Goal: Task Accomplishment & Management: Manage account settings

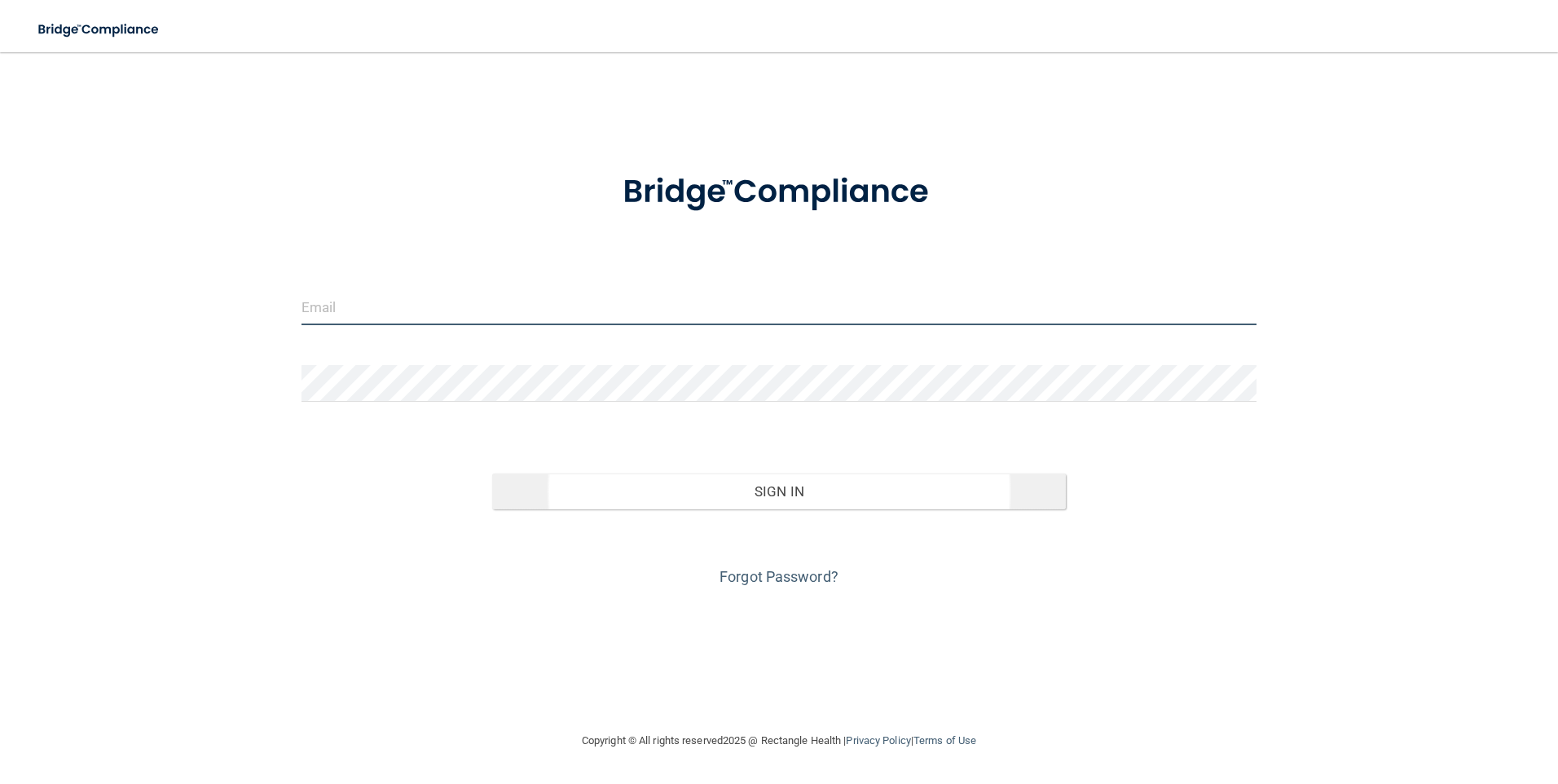
type input "[EMAIL_ADDRESS][DOMAIN_NAME]"
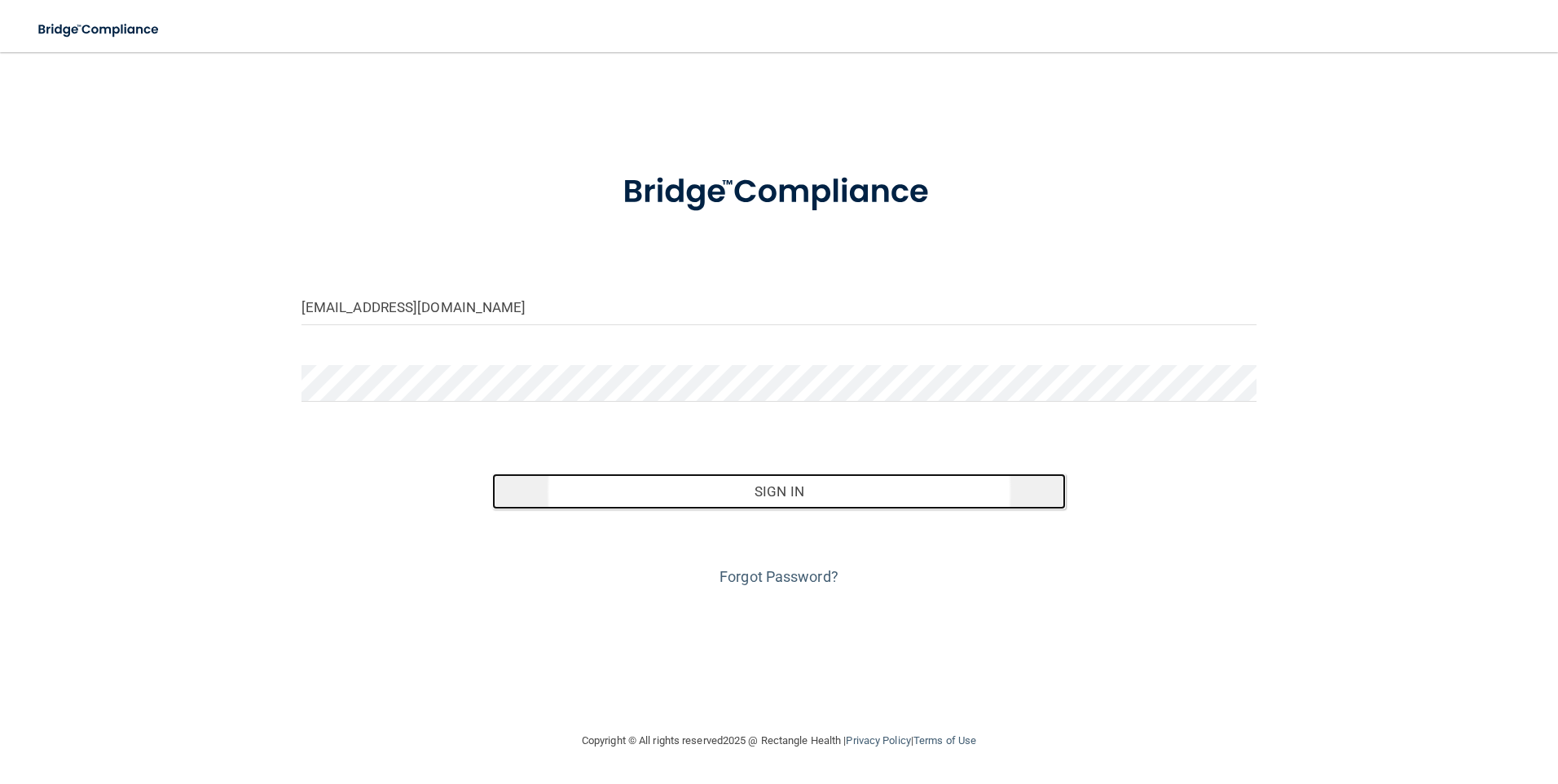
click at [729, 493] on button "Sign In" at bounding box center [778, 491] width 574 height 36
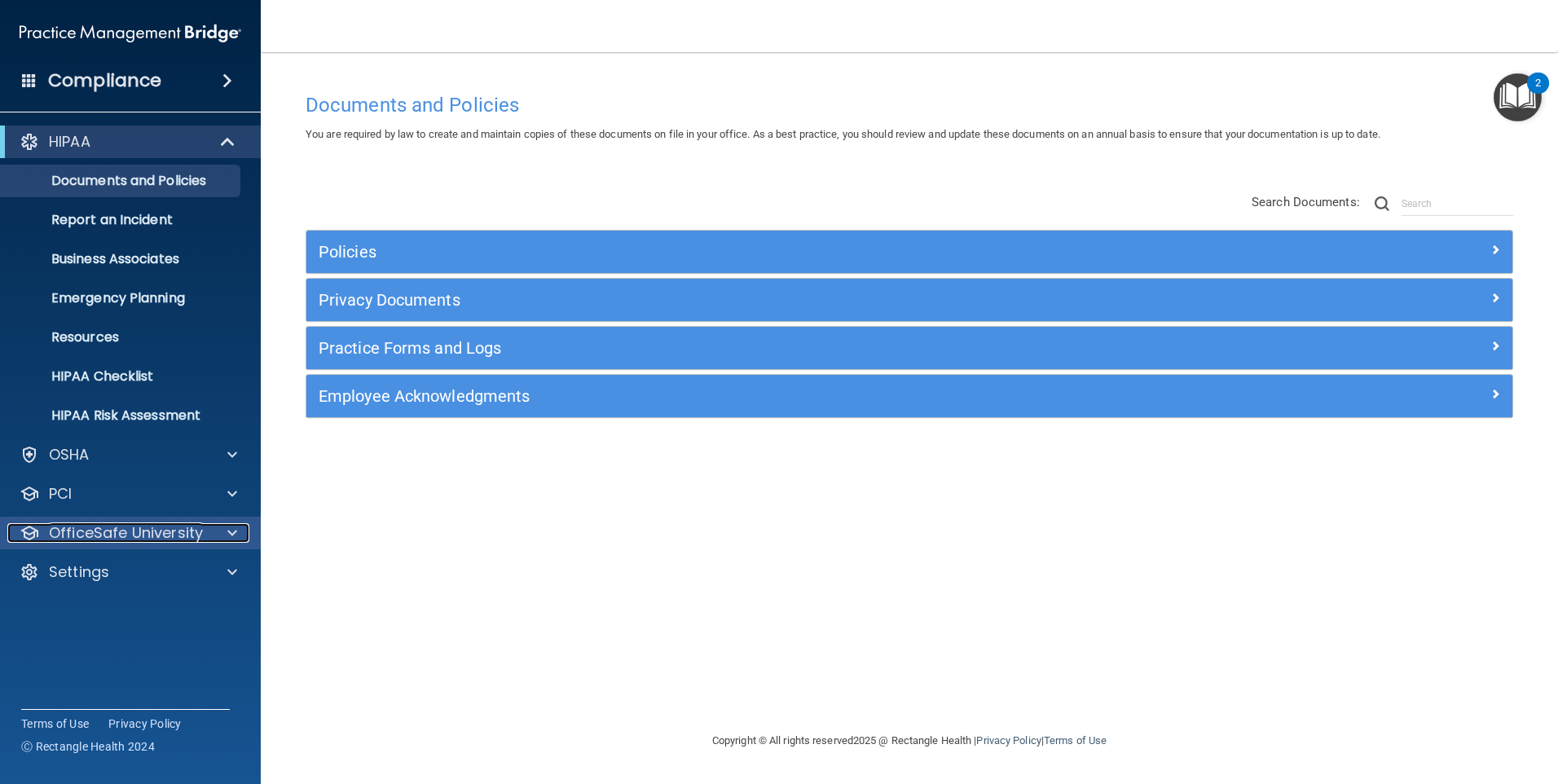
click at [88, 531] on p "OfficeSafe University" at bounding box center [125, 532] width 154 height 19
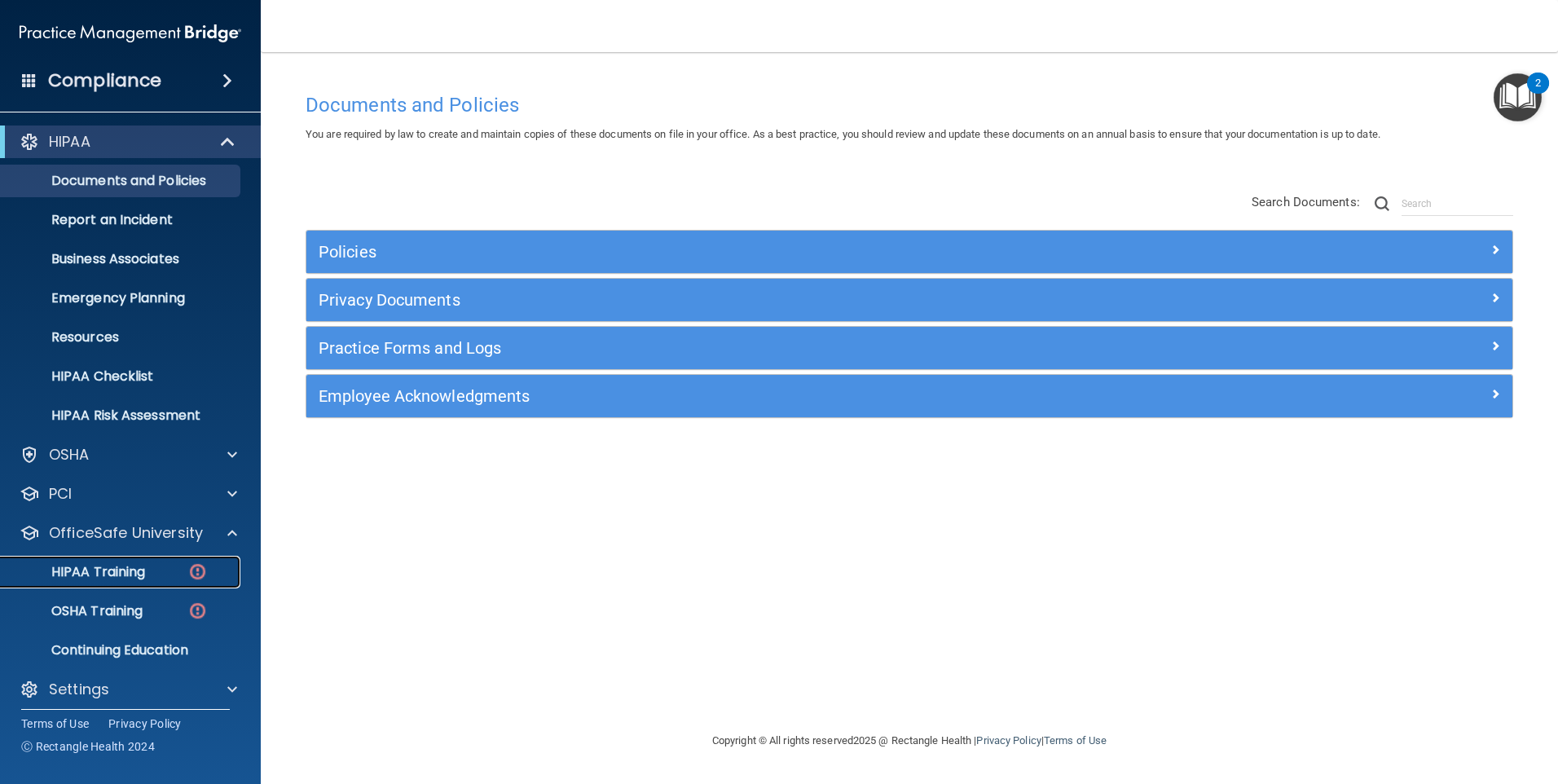
click at [103, 580] on p "HIPAA Training" at bounding box center [78, 571] width 135 height 16
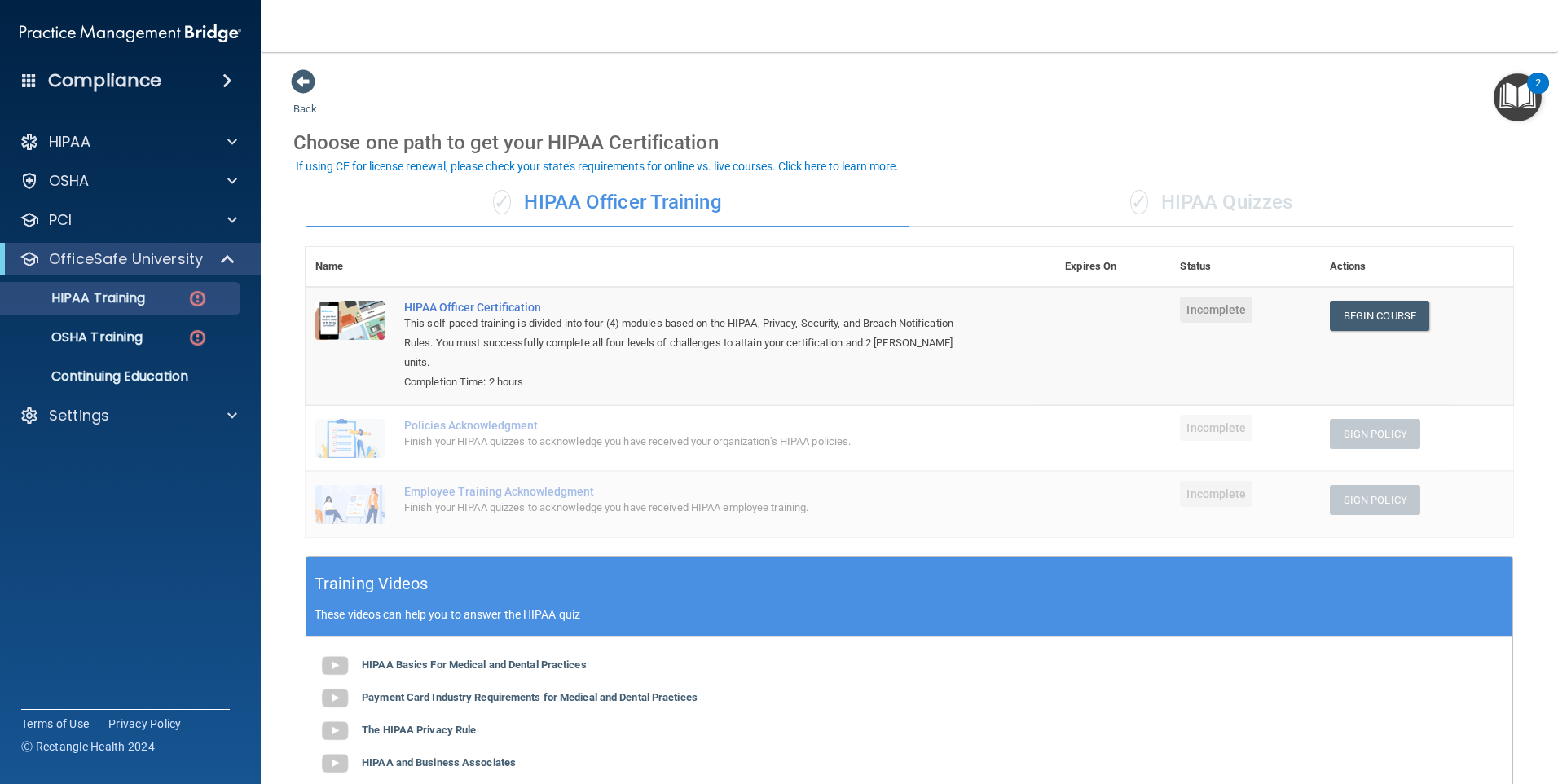
click at [1208, 312] on span "Incomplete" at bounding box center [1216, 309] width 72 height 26
click at [1361, 312] on link "Begin Course" at bounding box center [1379, 316] width 99 height 30
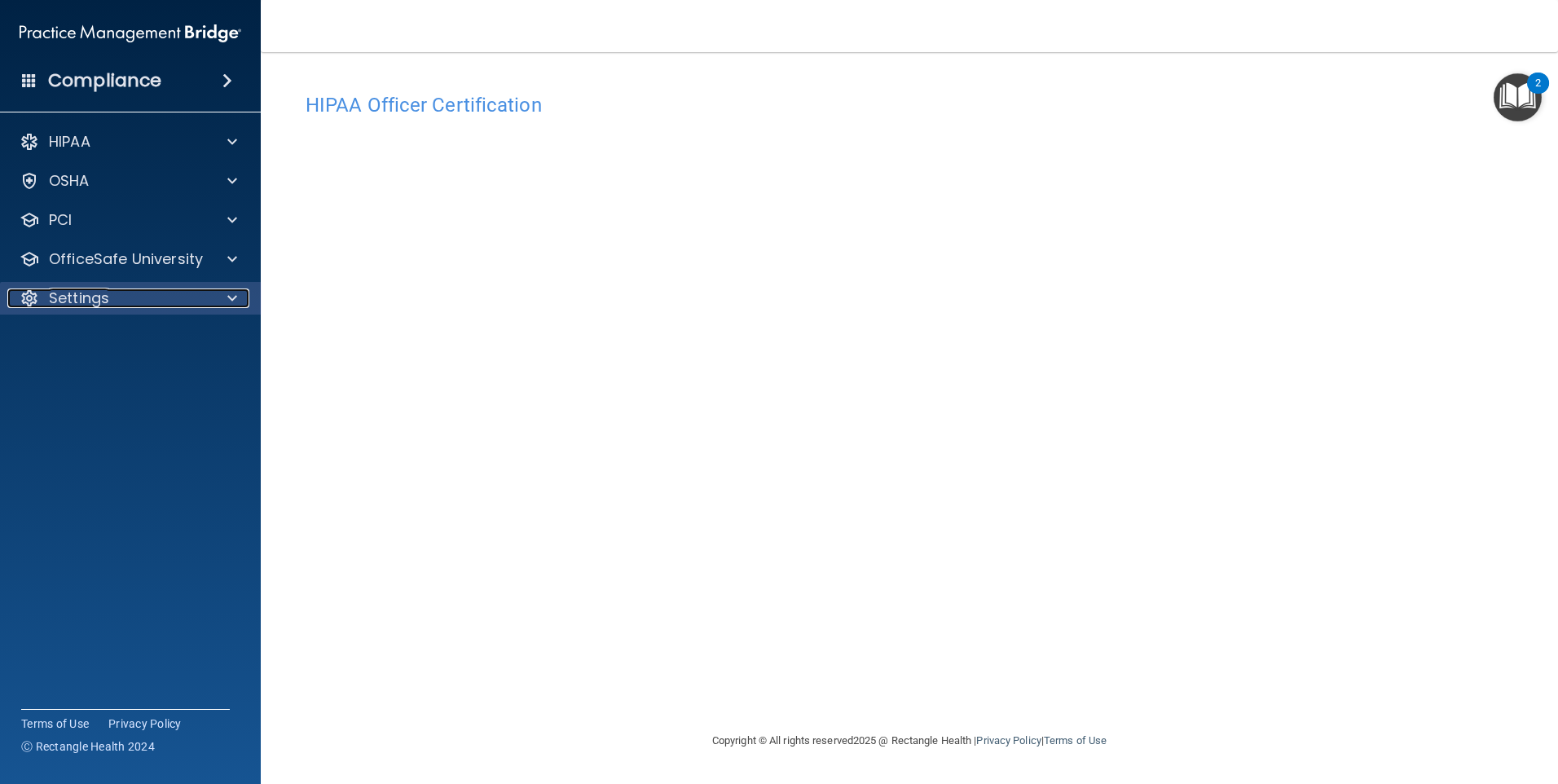
click at [104, 297] on p "Settings" at bounding box center [79, 297] width 61 height 19
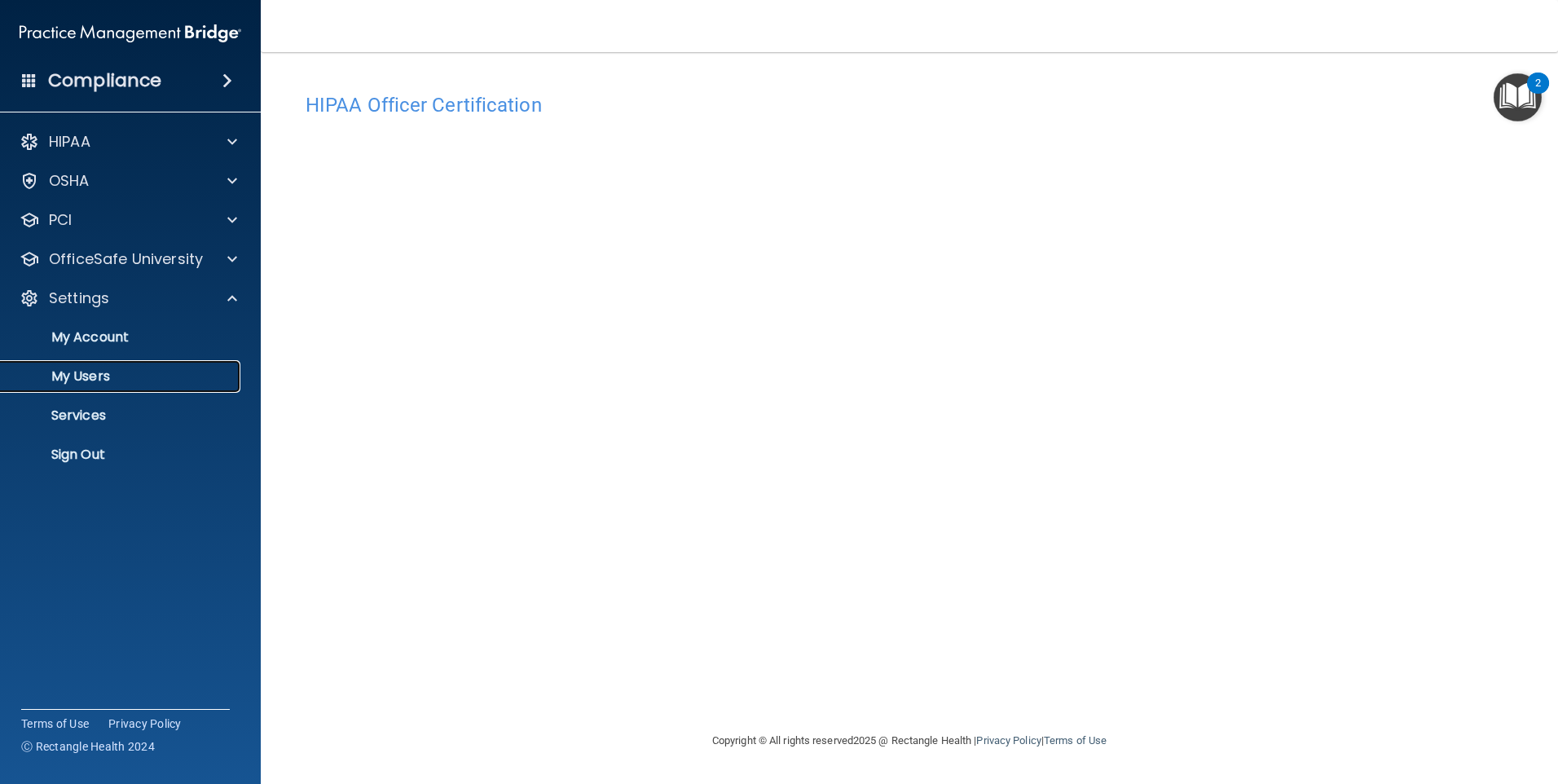
click at [88, 379] on p "My Users" at bounding box center [122, 376] width 222 height 16
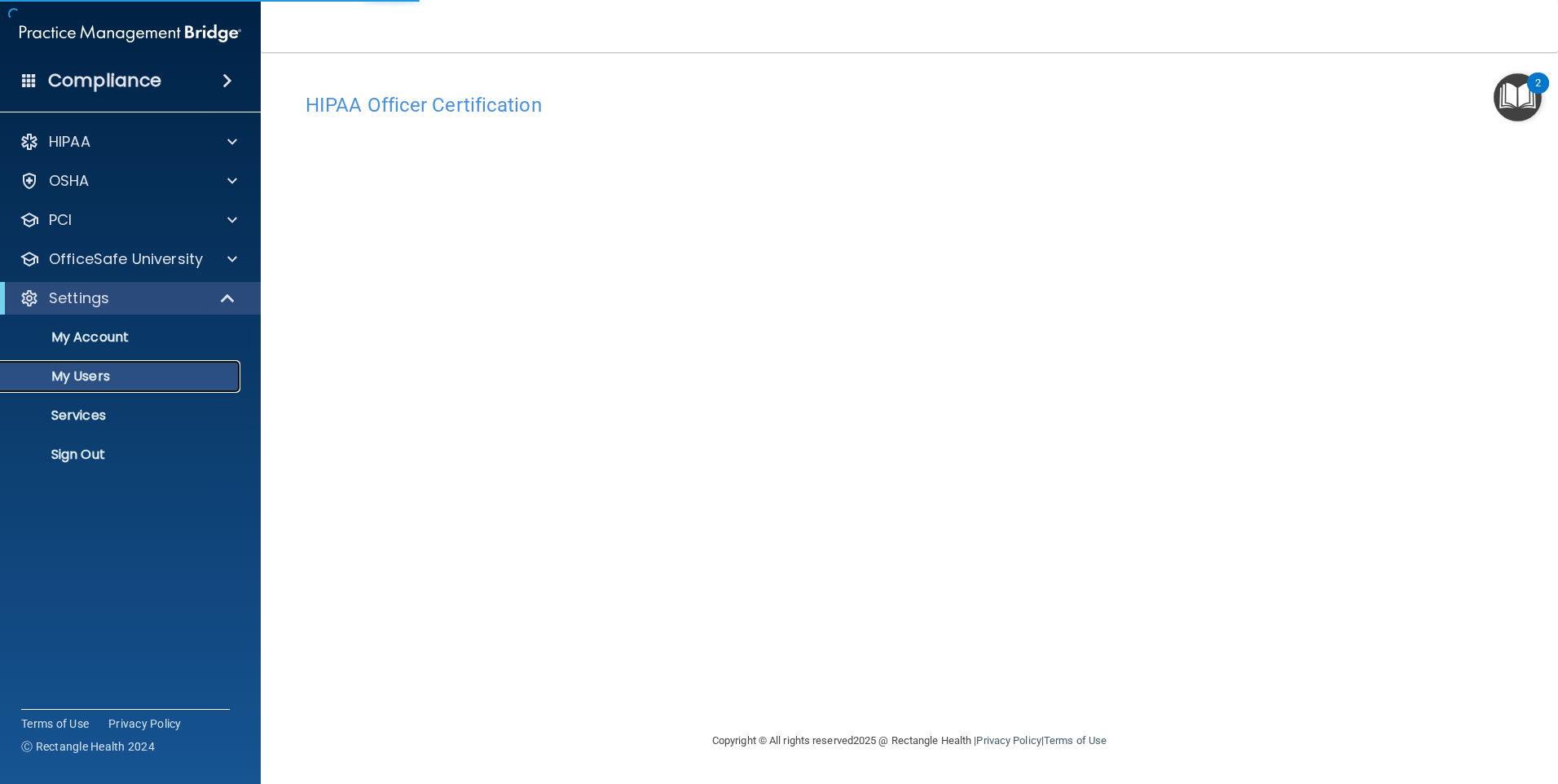
select select "20"
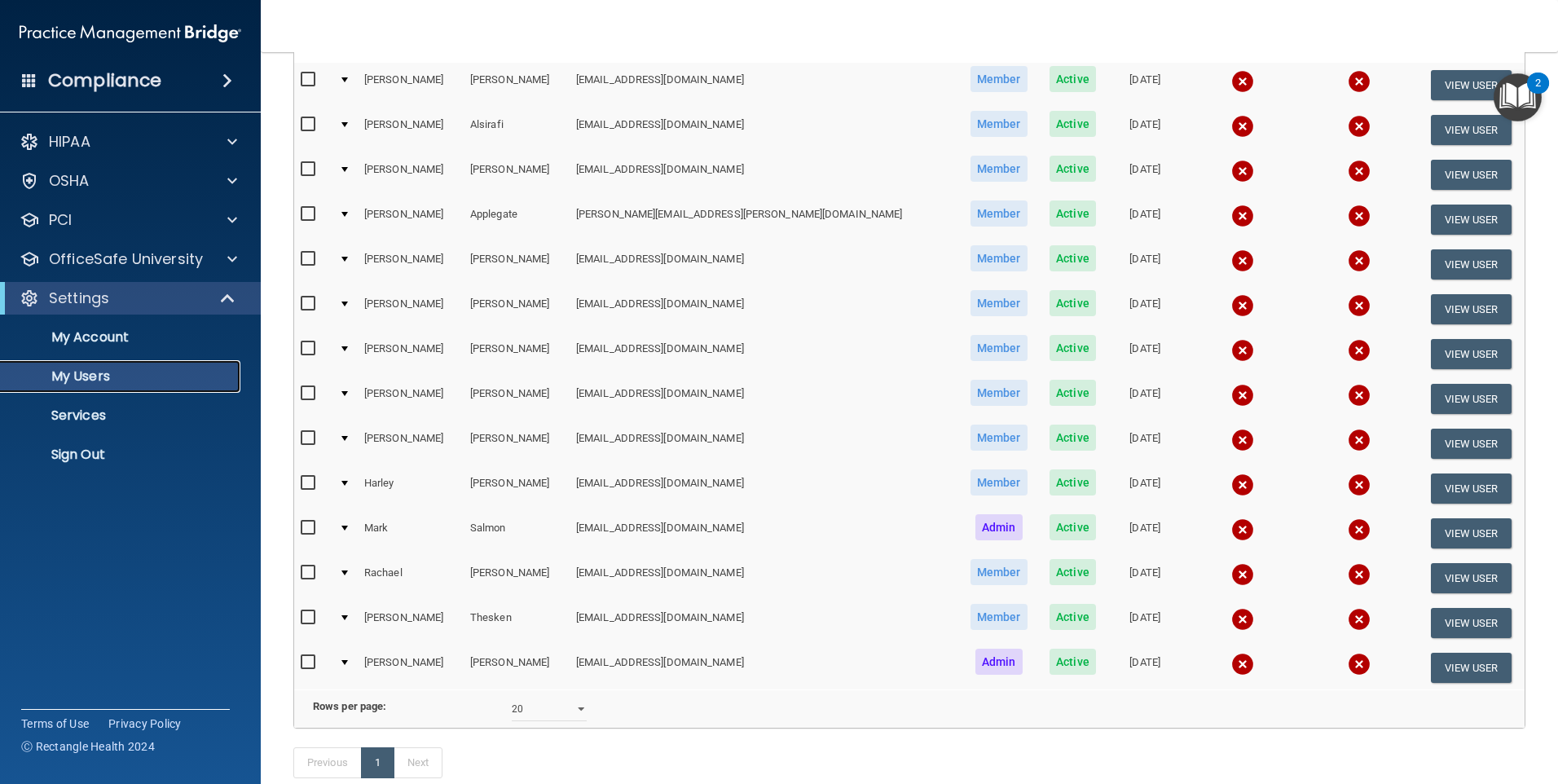
scroll to position [296, 0]
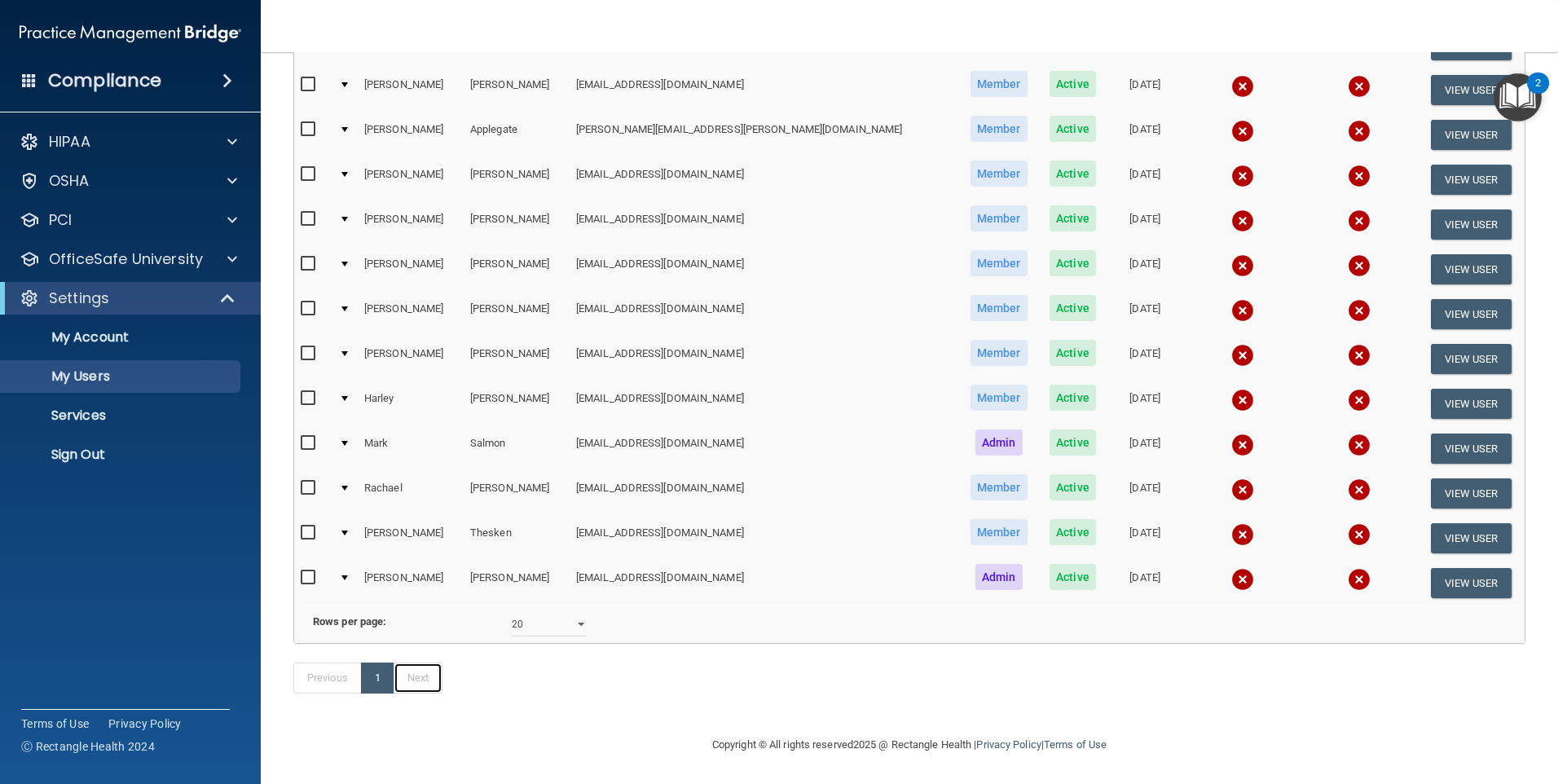
click at [421, 682] on link "Next" at bounding box center [418, 677] width 49 height 31
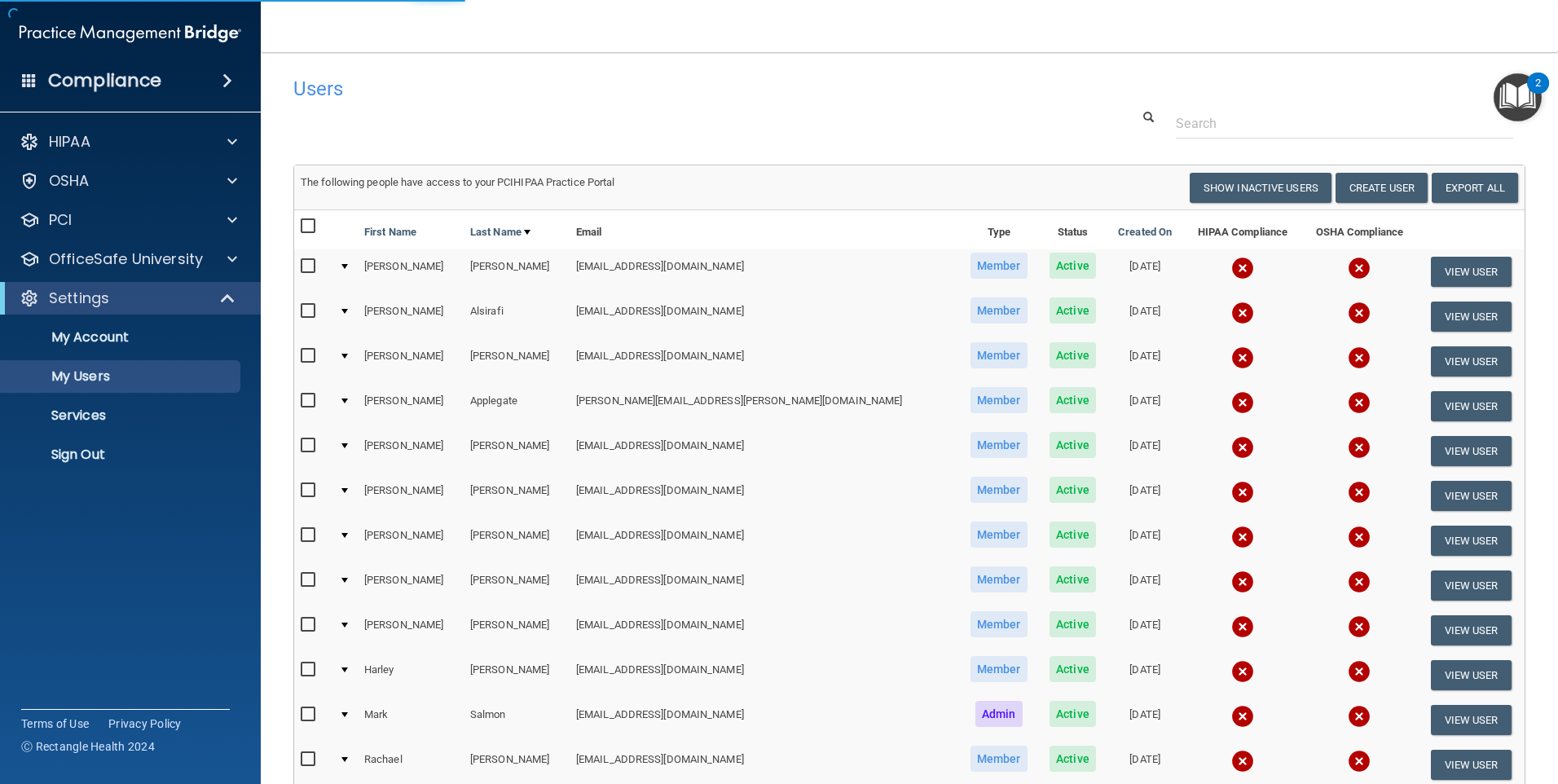
select select "20"
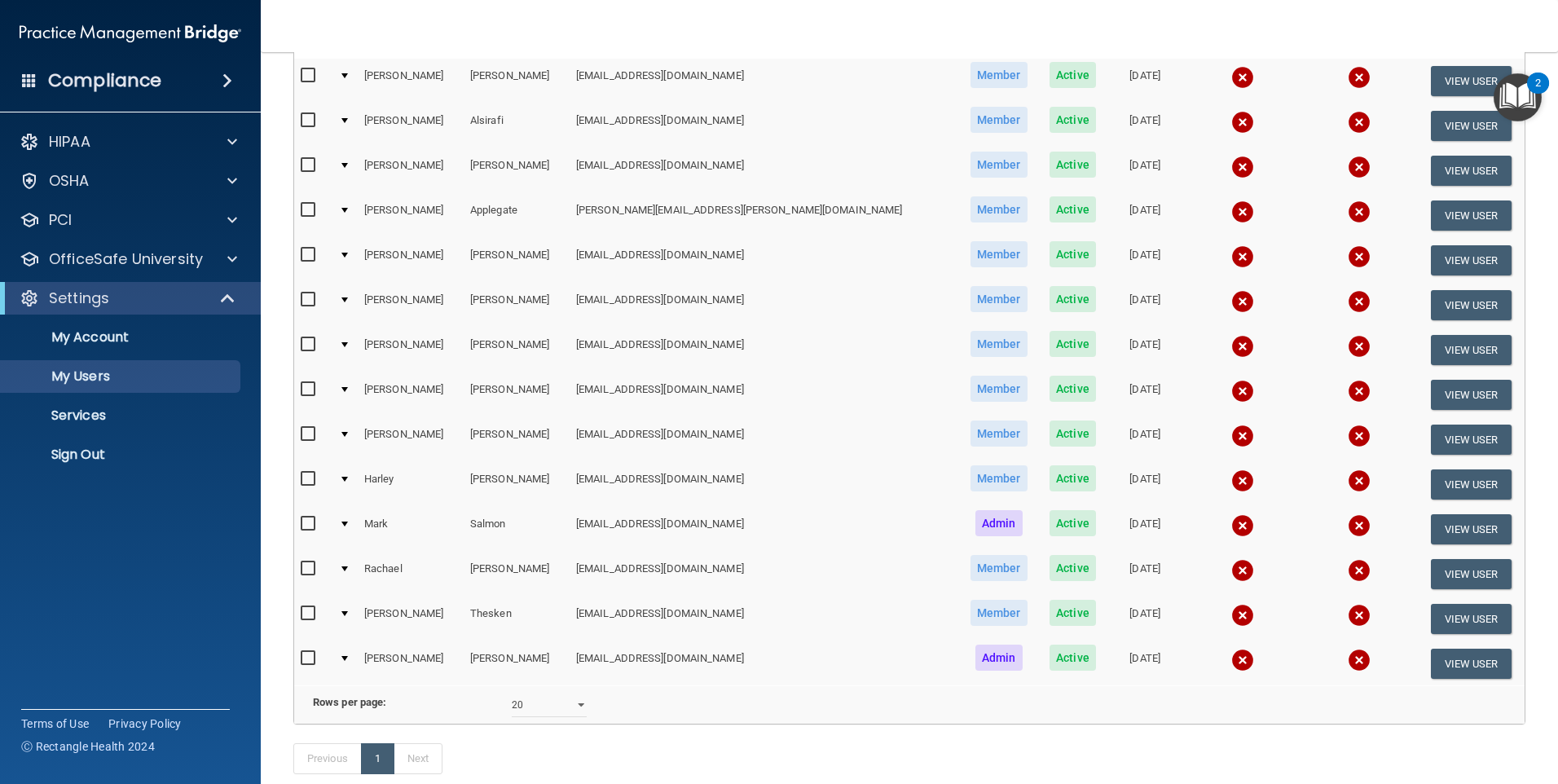
scroll to position [244, 0]
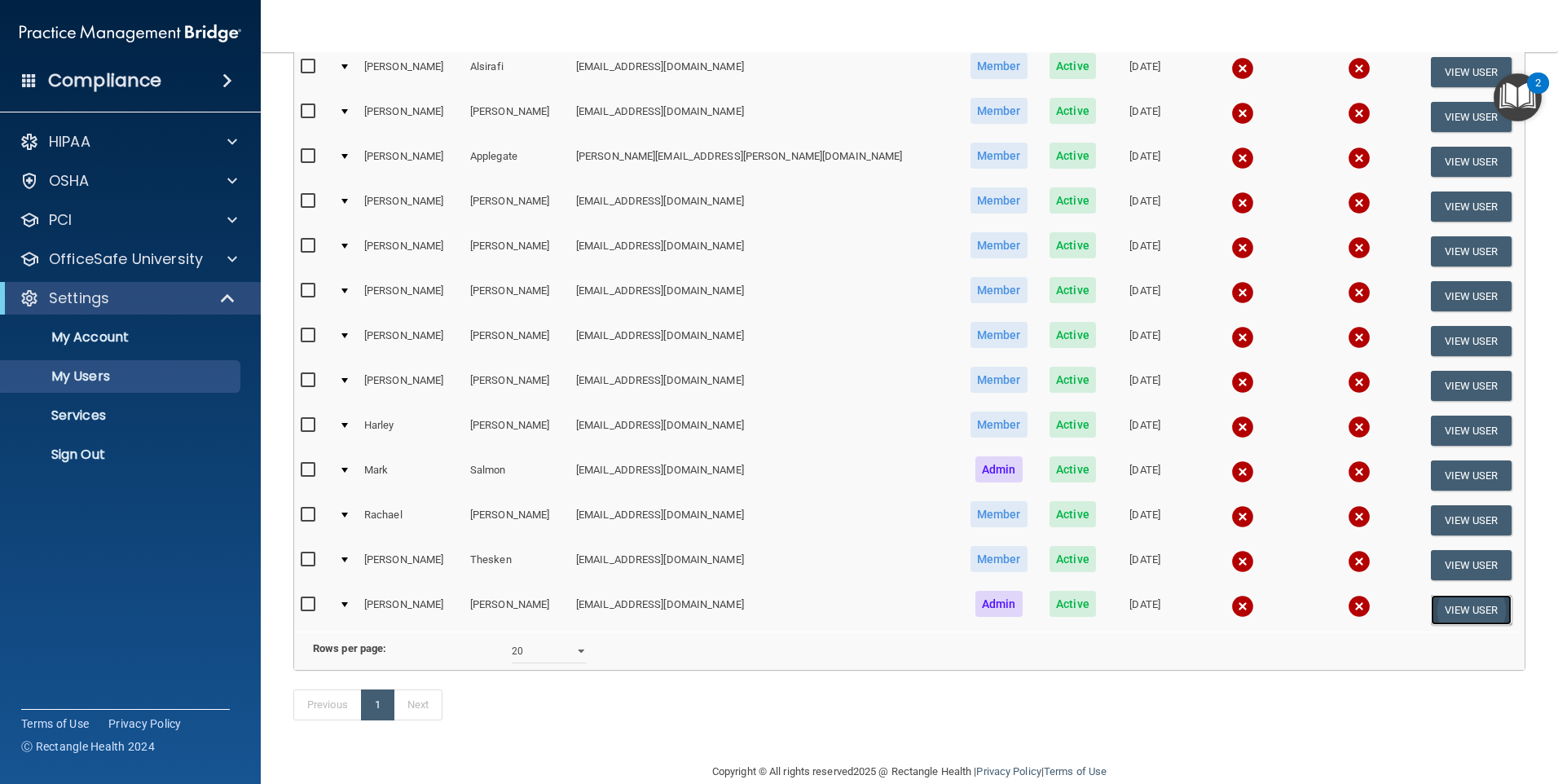
click at [1436, 602] on button "View User" at bounding box center [1471, 610] width 81 height 30
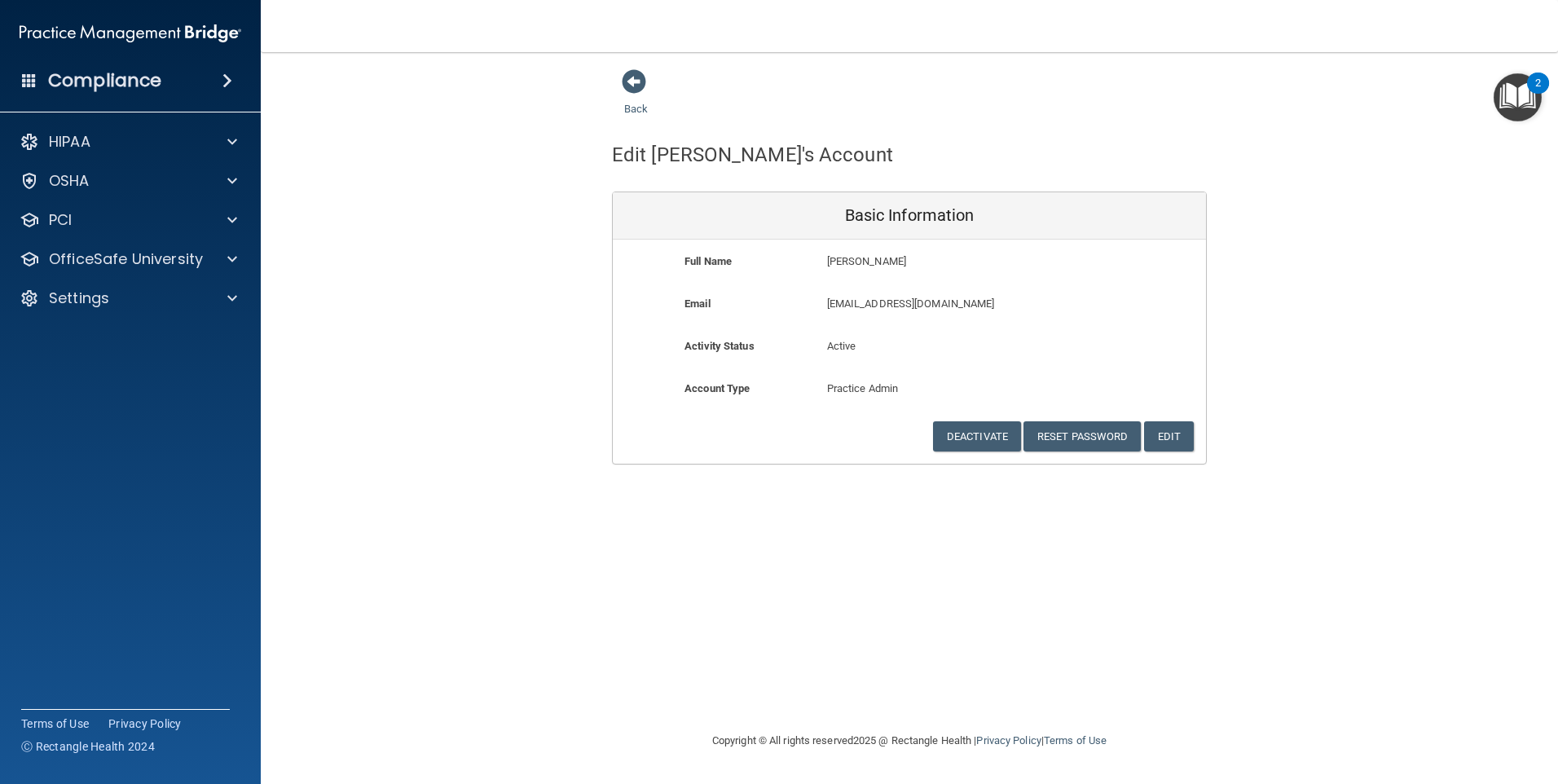
click at [1279, 361] on div "Back Edit [PERSON_NAME]'s Account Basic Information Full Name [PERSON_NAME] [PE…" at bounding box center [909, 266] width 1232 height 396
click at [636, 81] on span at bounding box center [633, 81] width 24 height 24
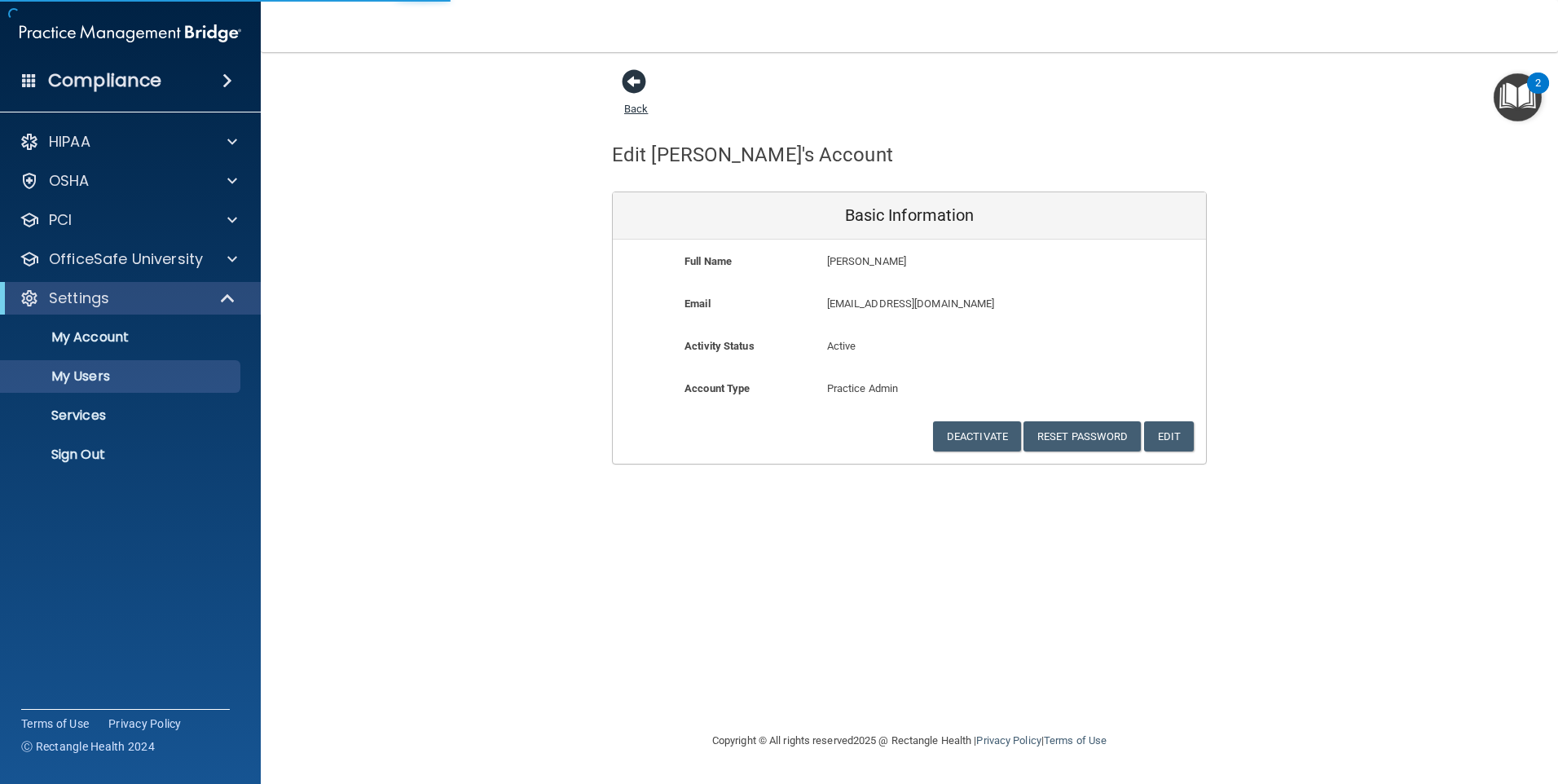
select select "20"
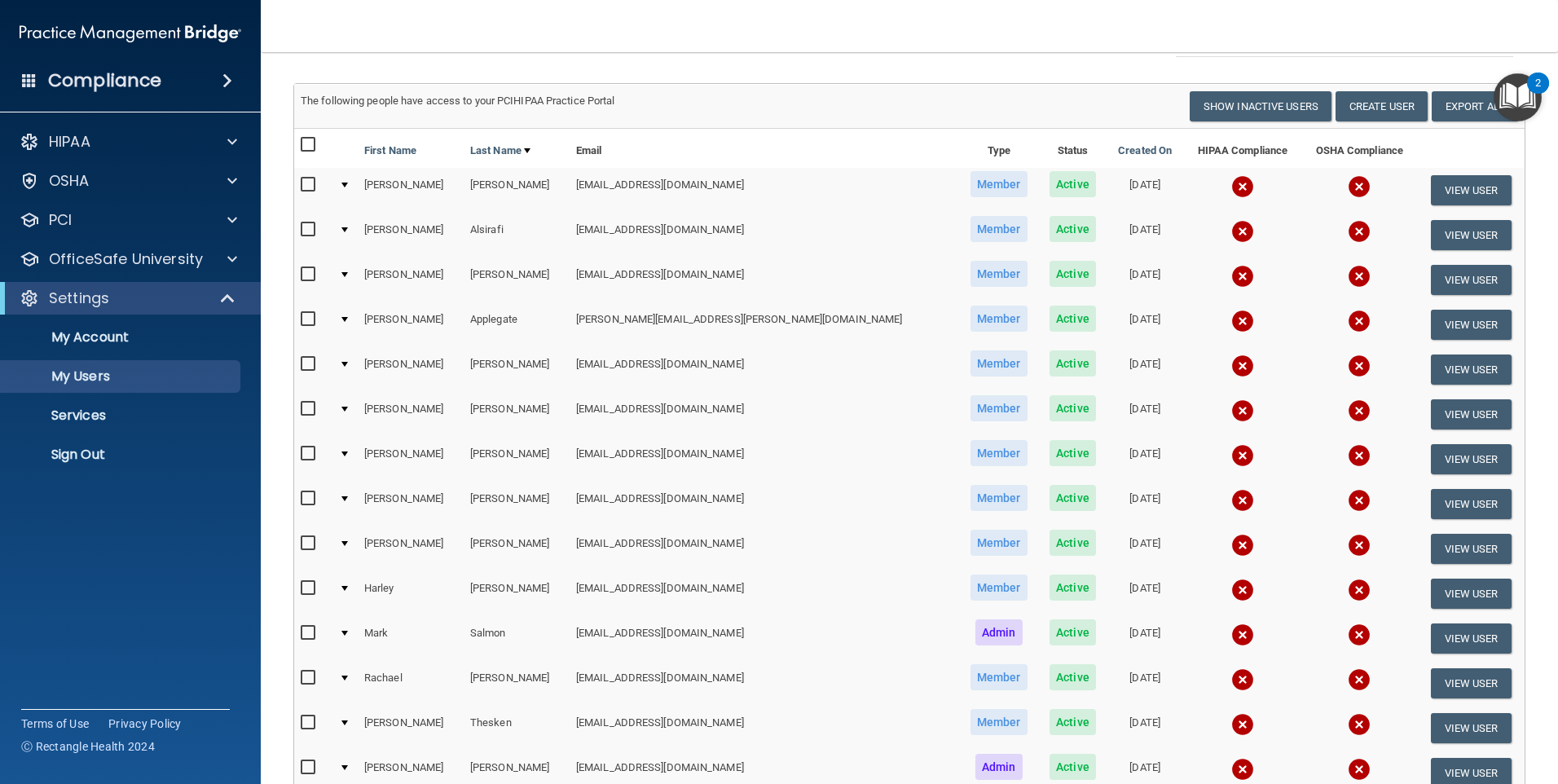
scroll to position [163, 0]
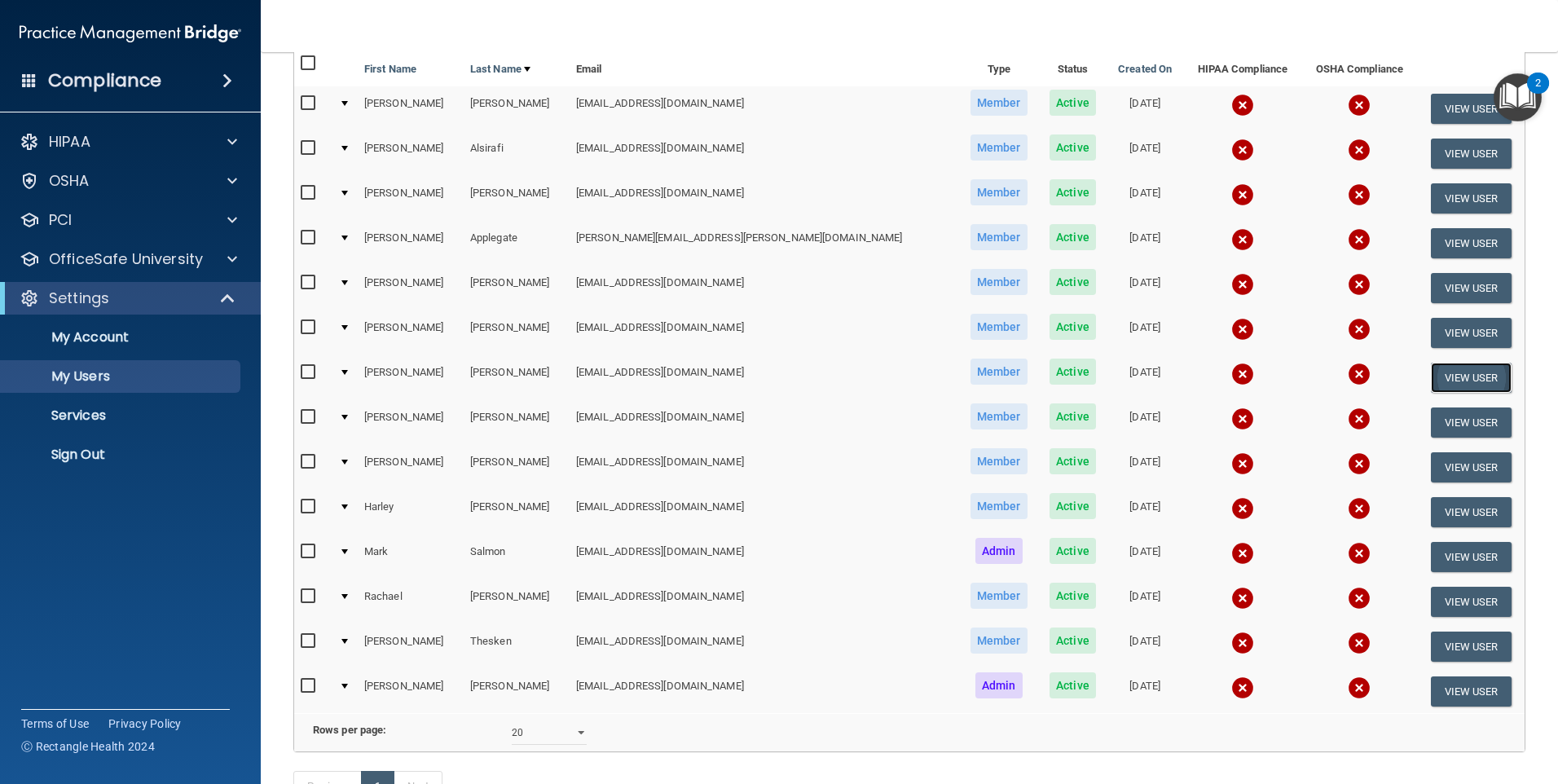
click at [1431, 371] on button "View User" at bounding box center [1471, 377] width 81 height 30
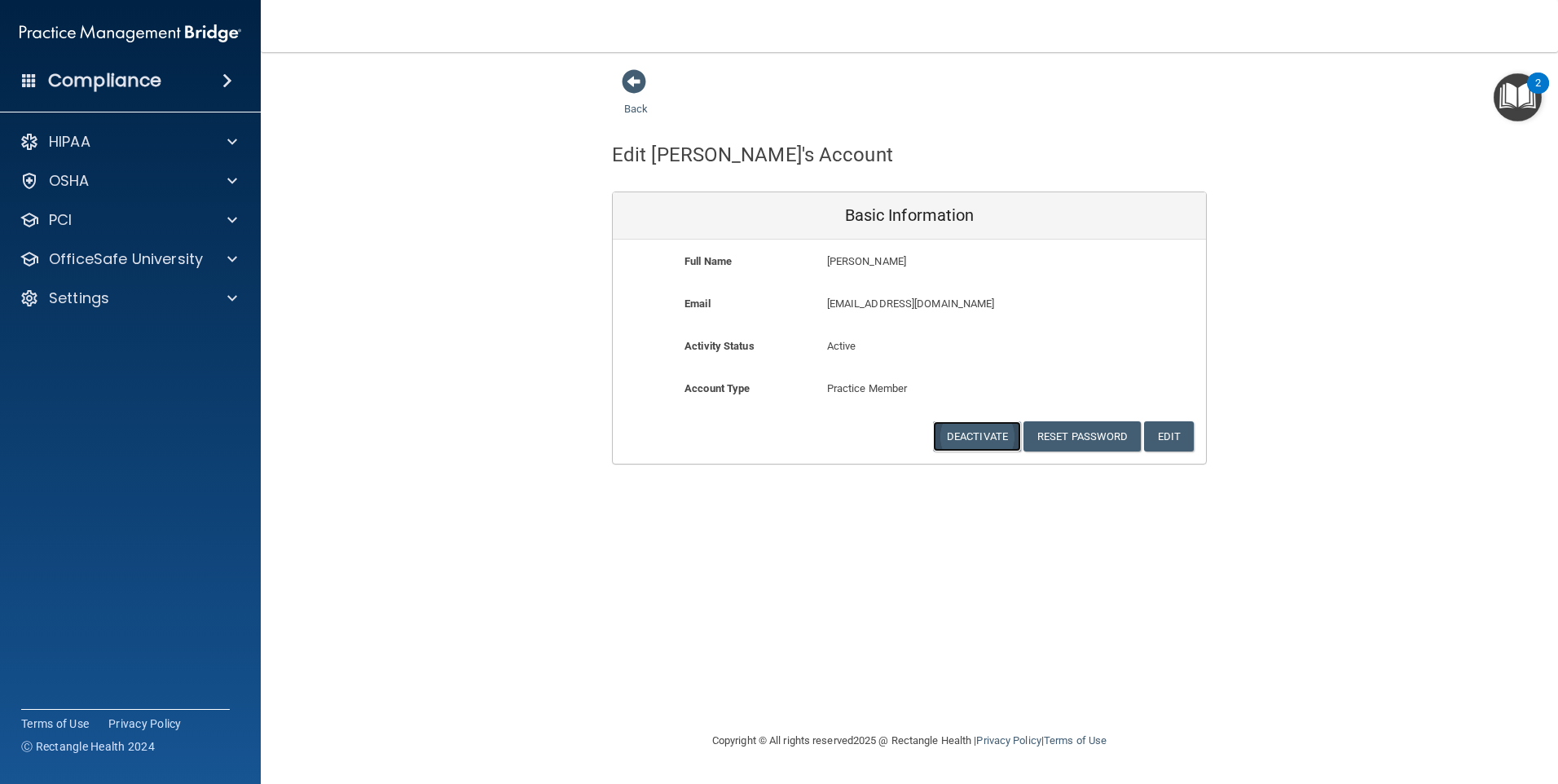
click at [958, 436] on button "Deactivate" at bounding box center [977, 436] width 88 height 30
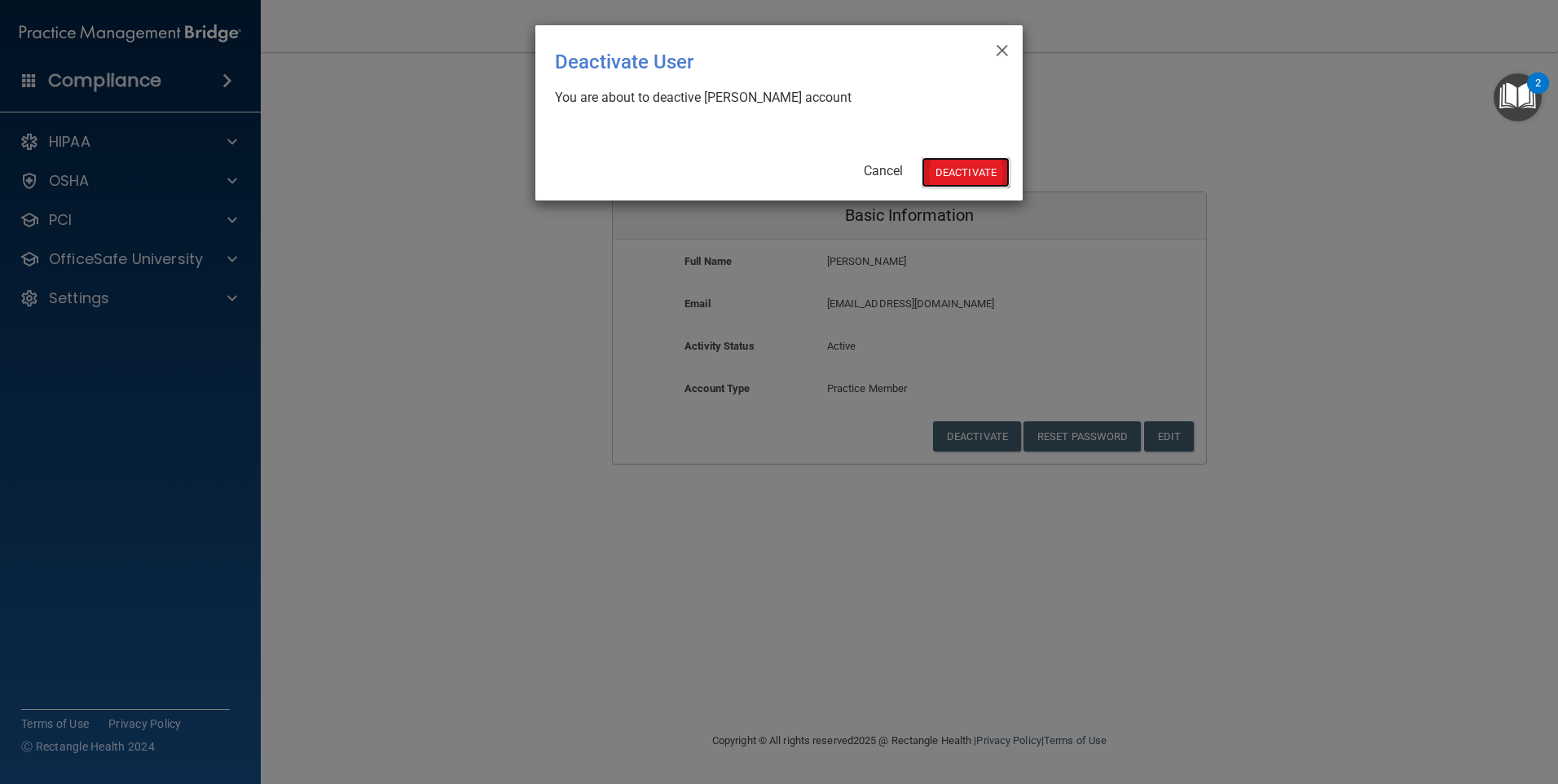
click at [960, 174] on button "Deactivate" at bounding box center [965, 173] width 88 height 30
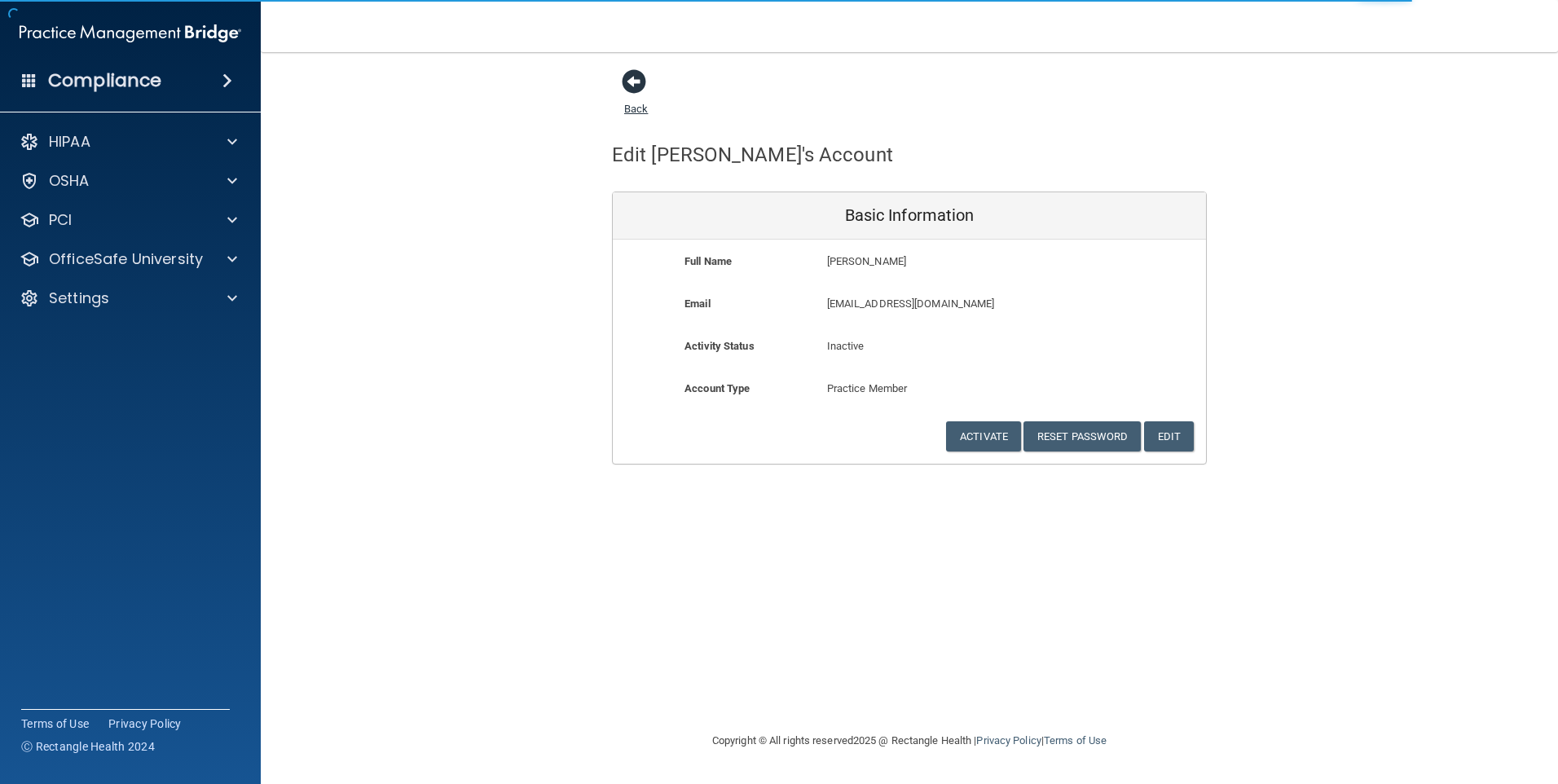
click at [632, 83] on span at bounding box center [633, 81] width 24 height 24
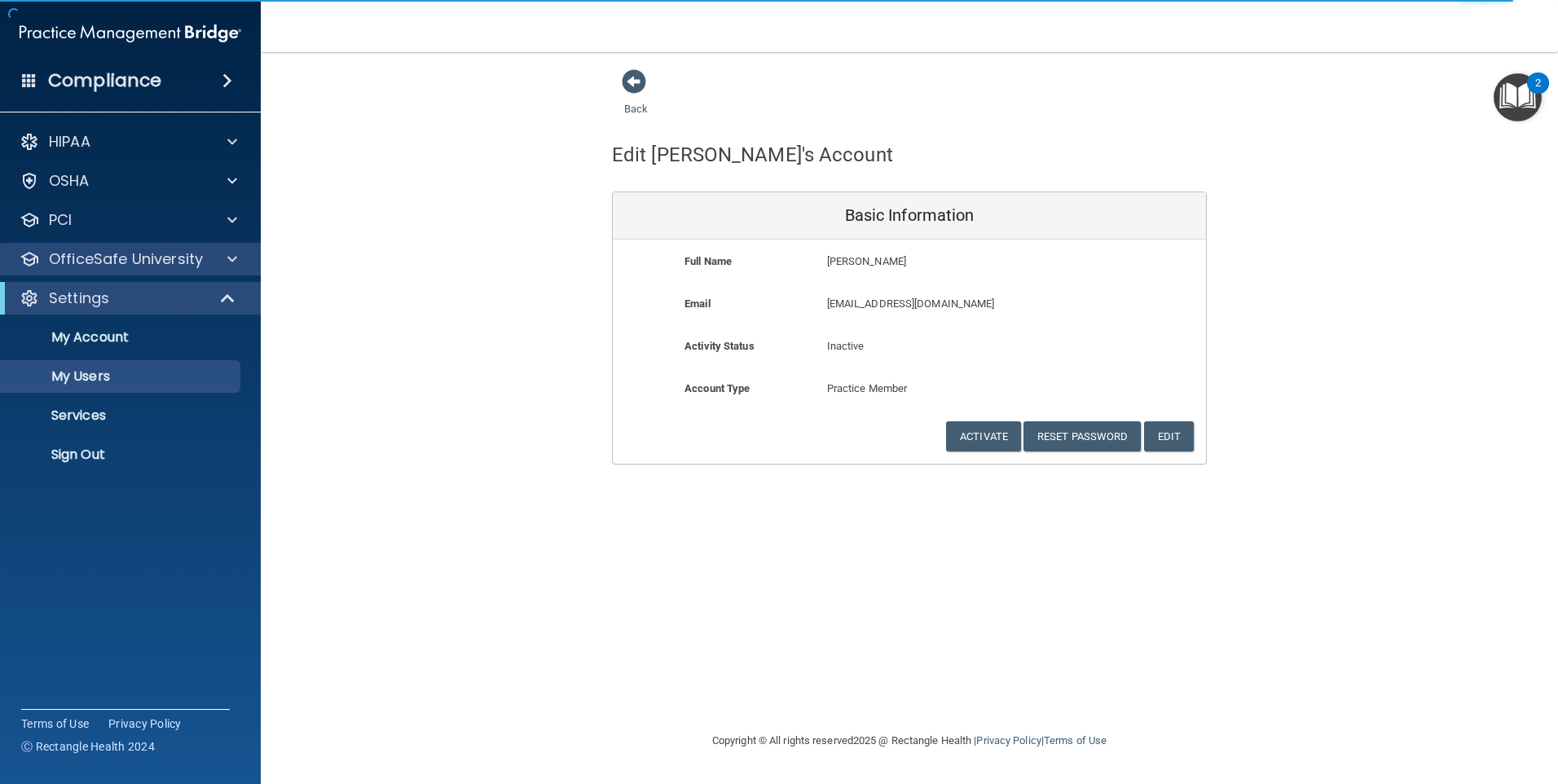
select select "20"
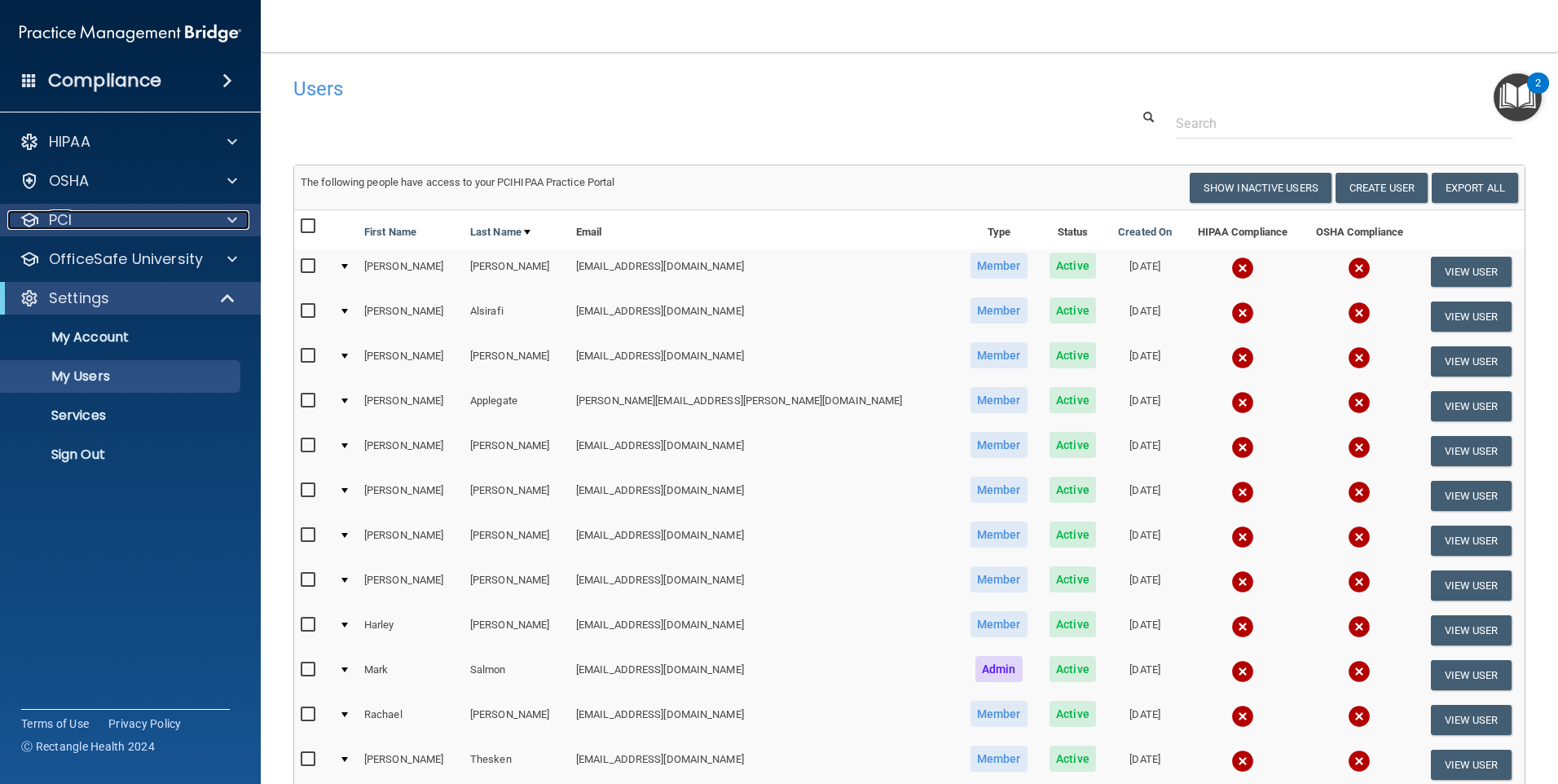
click at [67, 221] on p "PCI" at bounding box center [60, 220] width 23 height 19
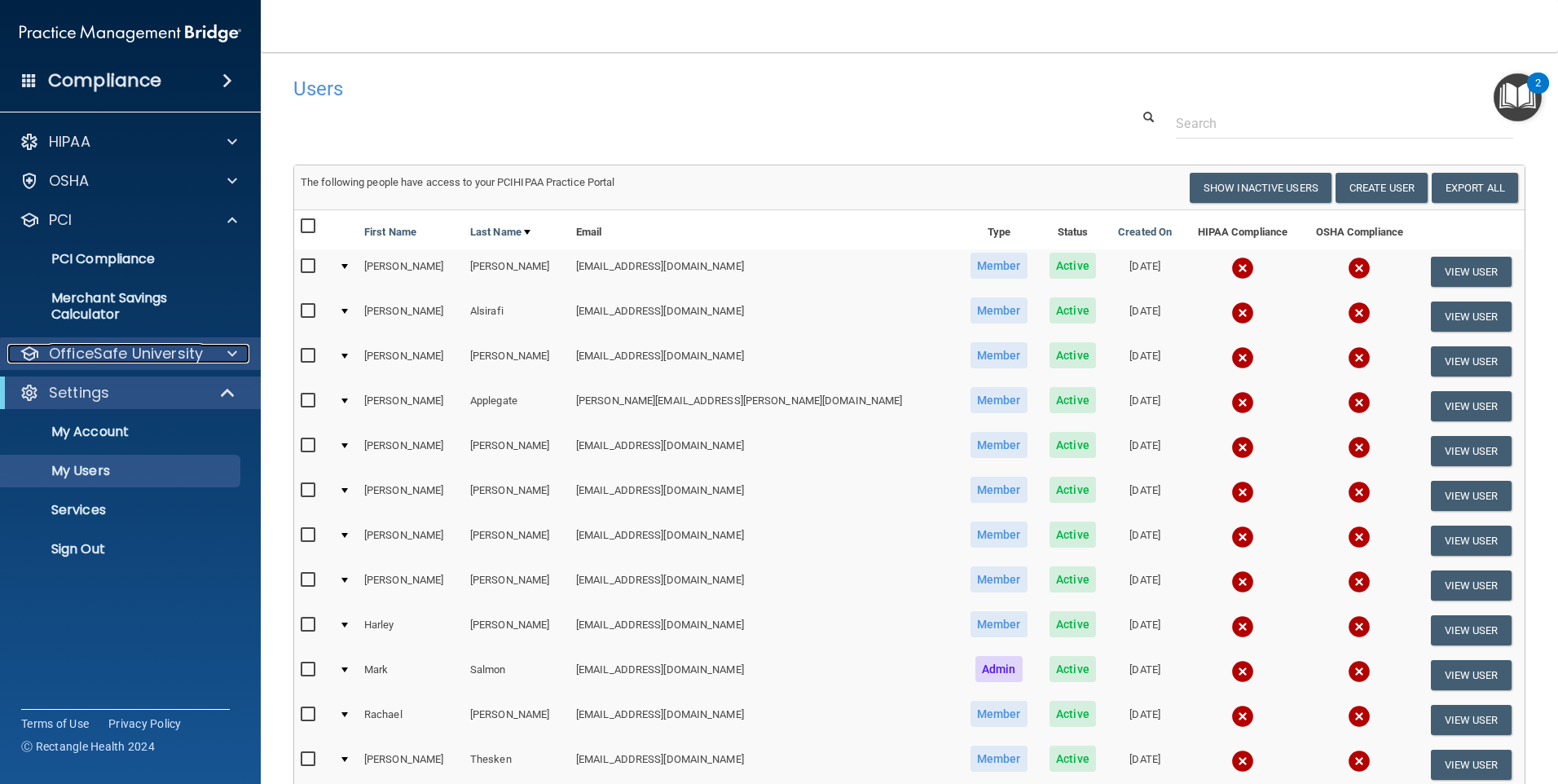
click at [167, 353] on p "OfficeSafe University" at bounding box center [125, 353] width 154 height 19
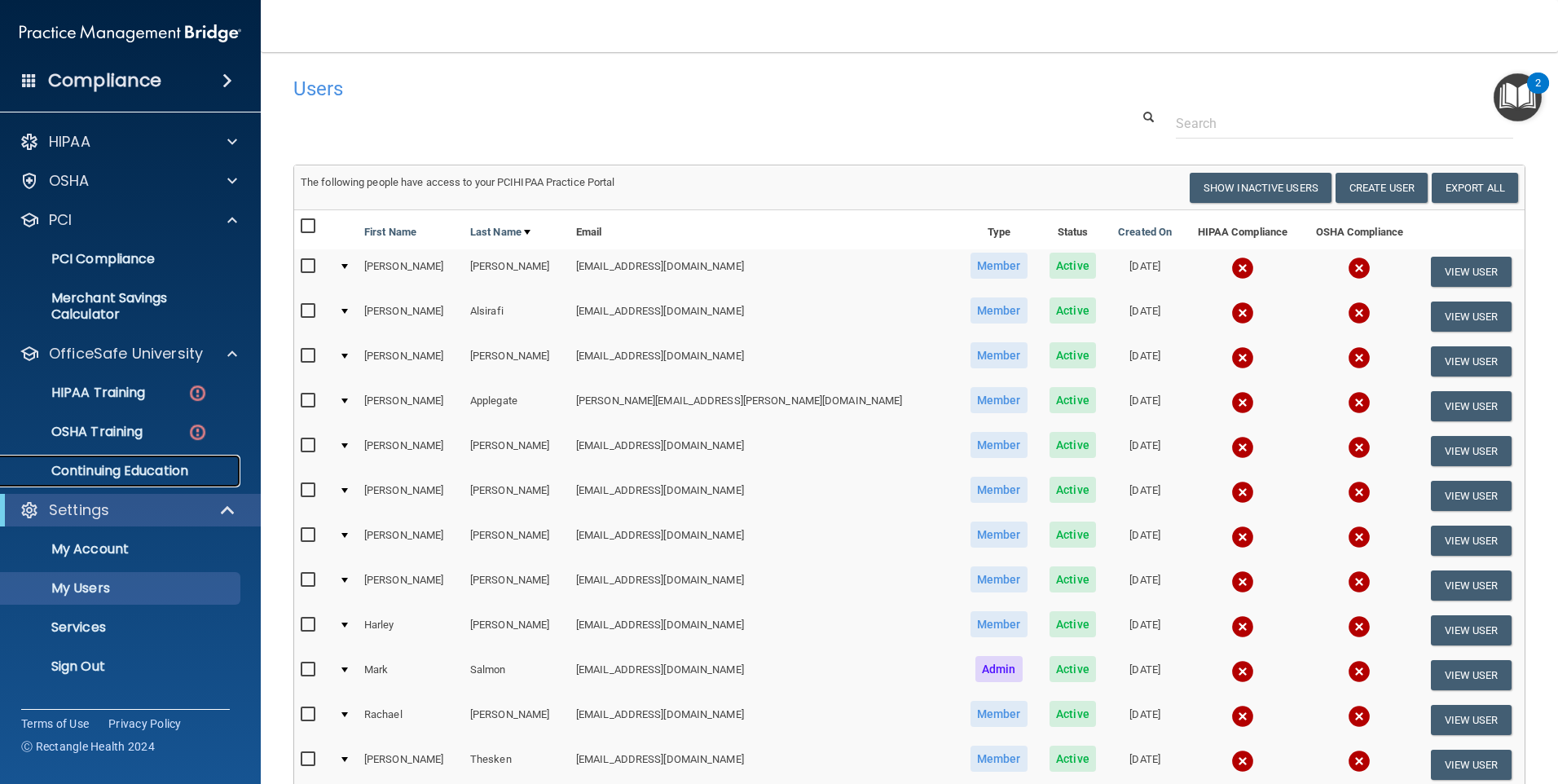
click at [169, 465] on p "Continuing Education" at bounding box center [122, 470] width 222 height 16
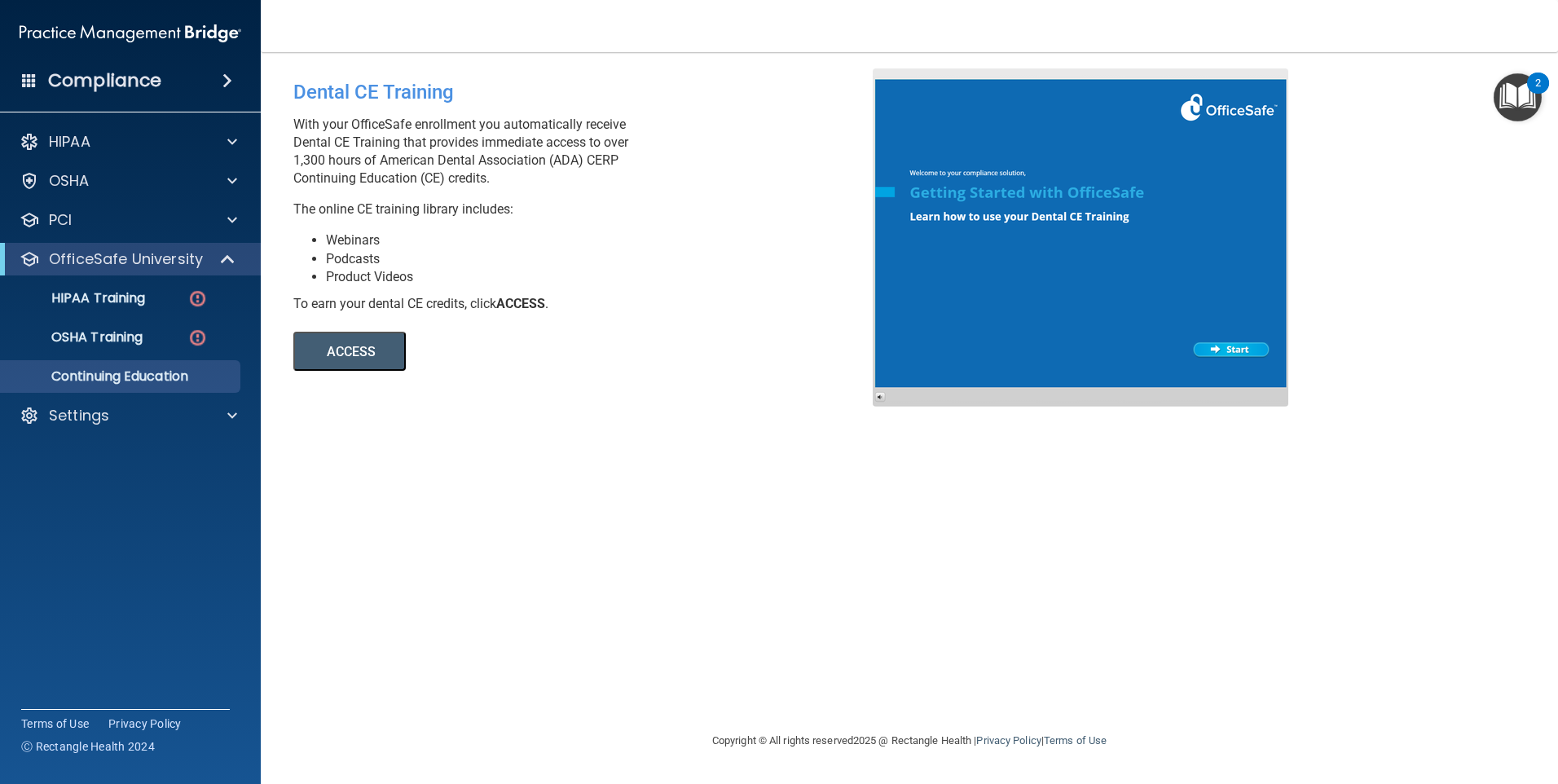
click at [339, 339] on button "ACCESS" at bounding box center [349, 351] width 112 height 39
